Goal: Navigation & Orientation: Find specific page/section

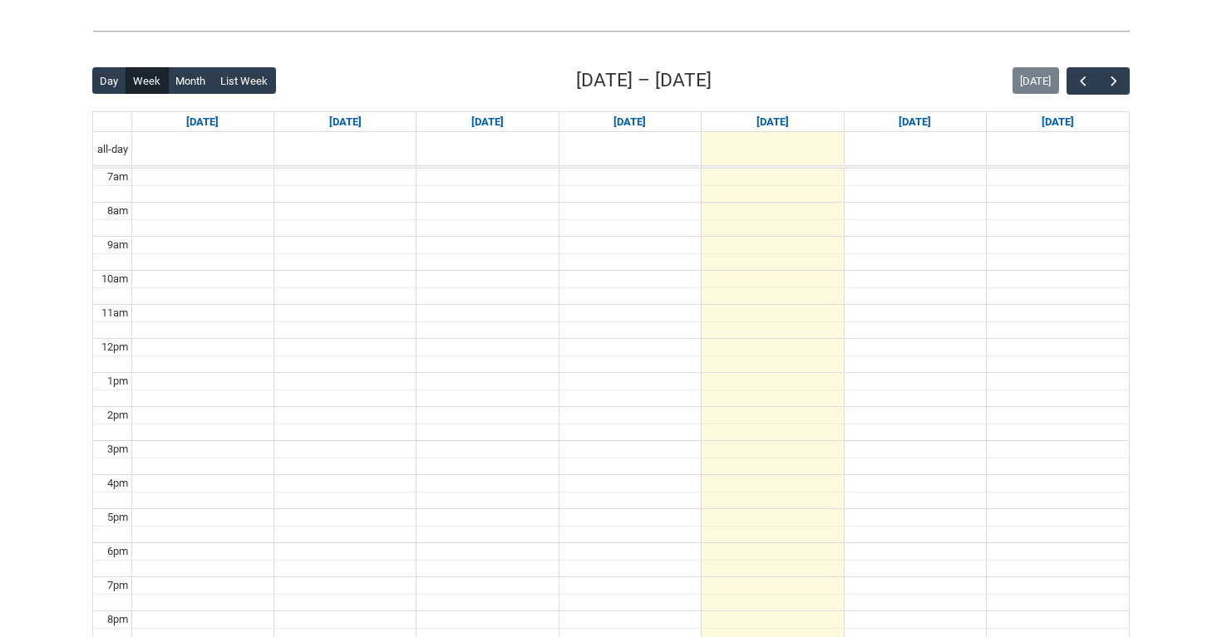
scroll to position [300, 0]
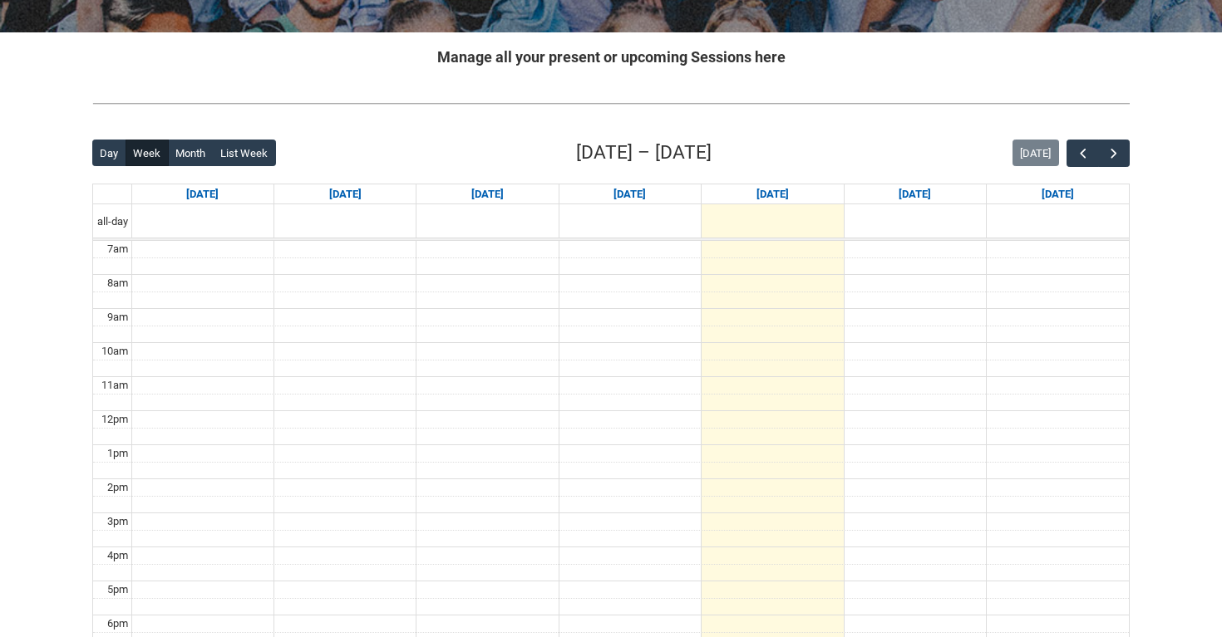
click at [1116, 135] on div "Back Loading... This page should update in a few seconds... Day Week Month List…" at bounding box center [611, 463] width 1064 height 674
click at [1115, 142] on button "button" at bounding box center [1114, 153] width 32 height 27
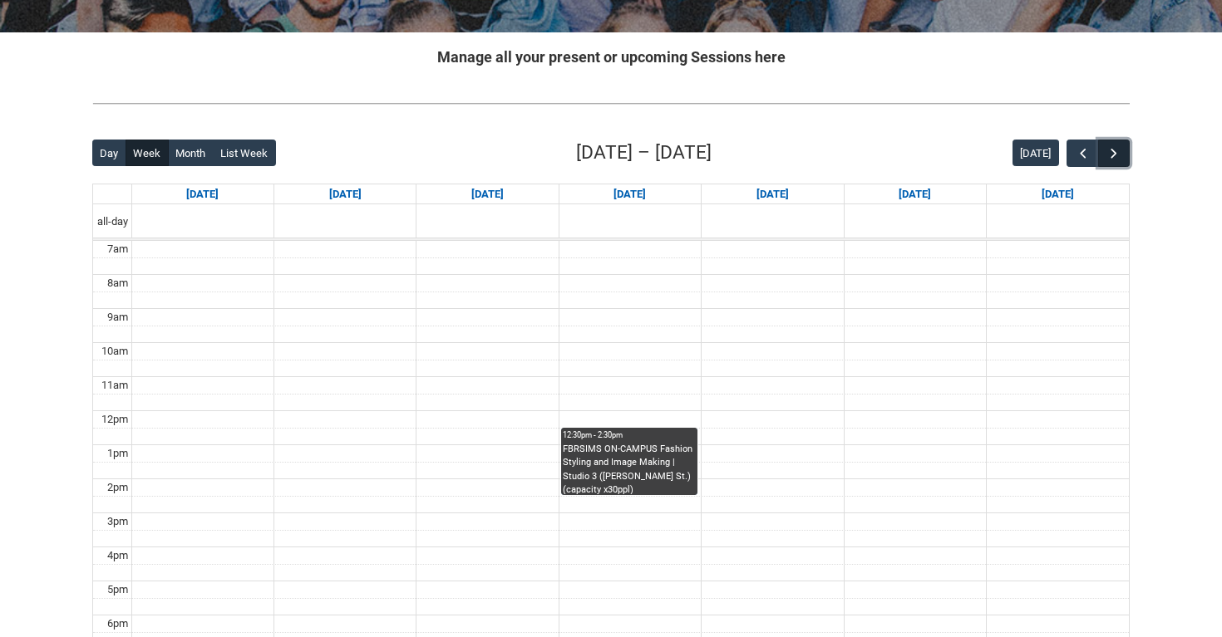
click at [1115, 142] on button "button" at bounding box center [1114, 153] width 32 height 27
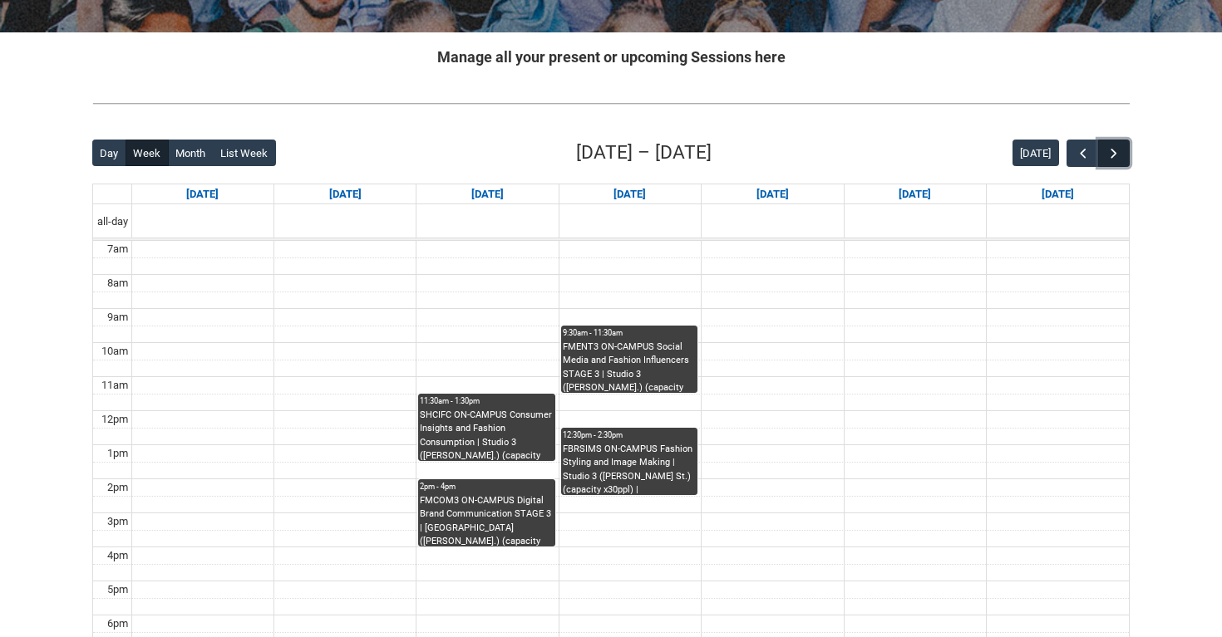
click at [1115, 142] on button "button" at bounding box center [1114, 153] width 32 height 27
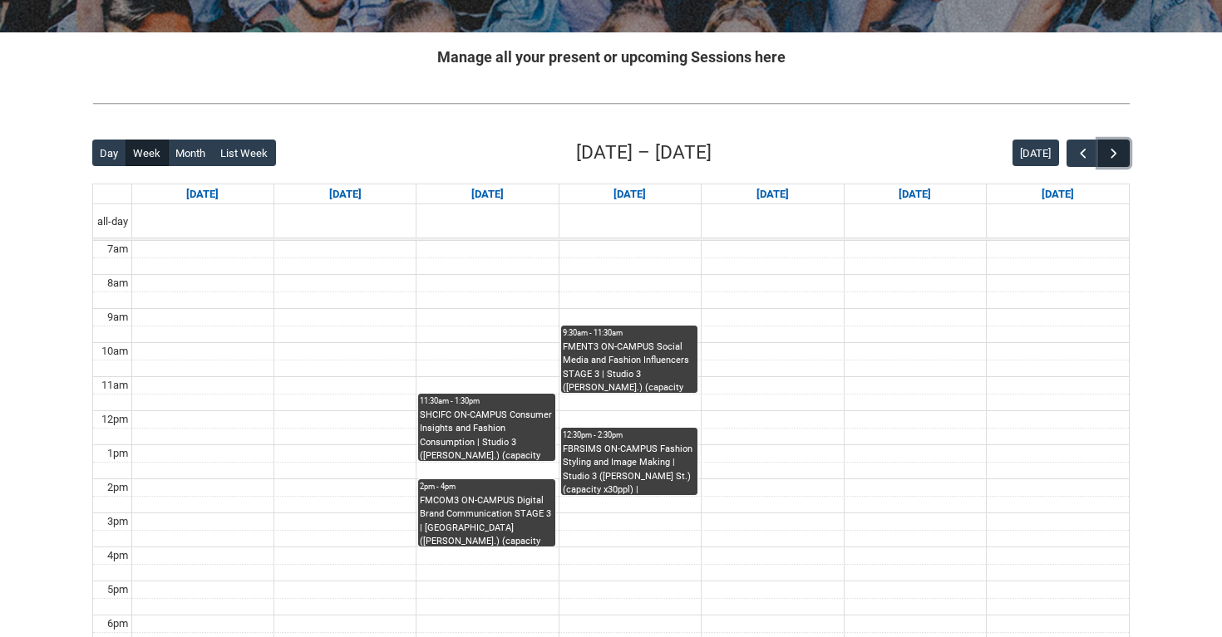
click at [1115, 142] on button "button" at bounding box center [1114, 153] width 32 height 27
